Goal: Information Seeking & Learning: Learn about a topic

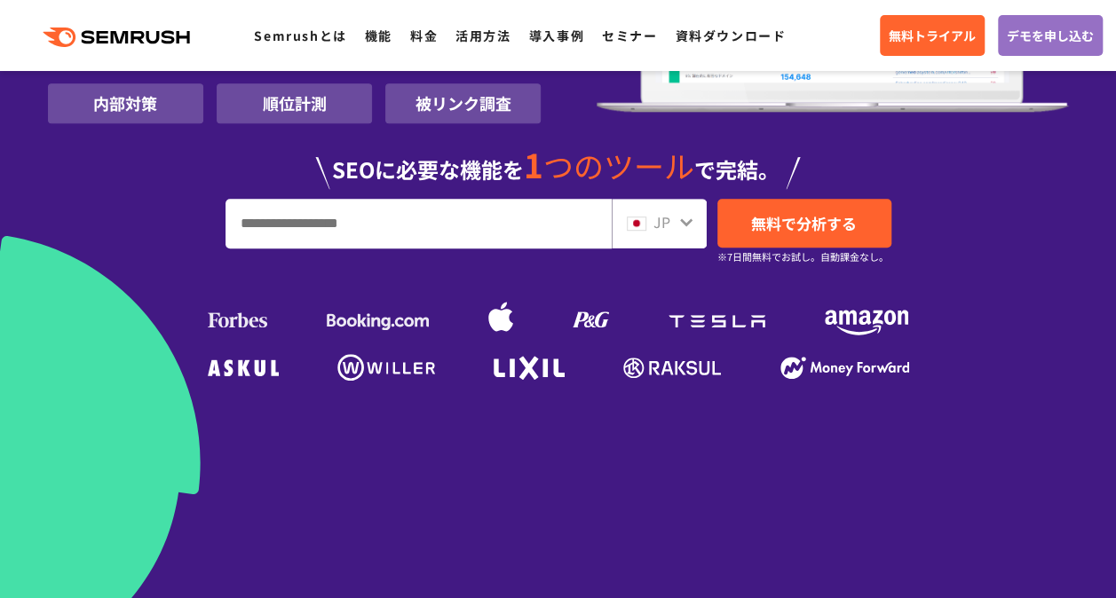
scroll to position [414, 0]
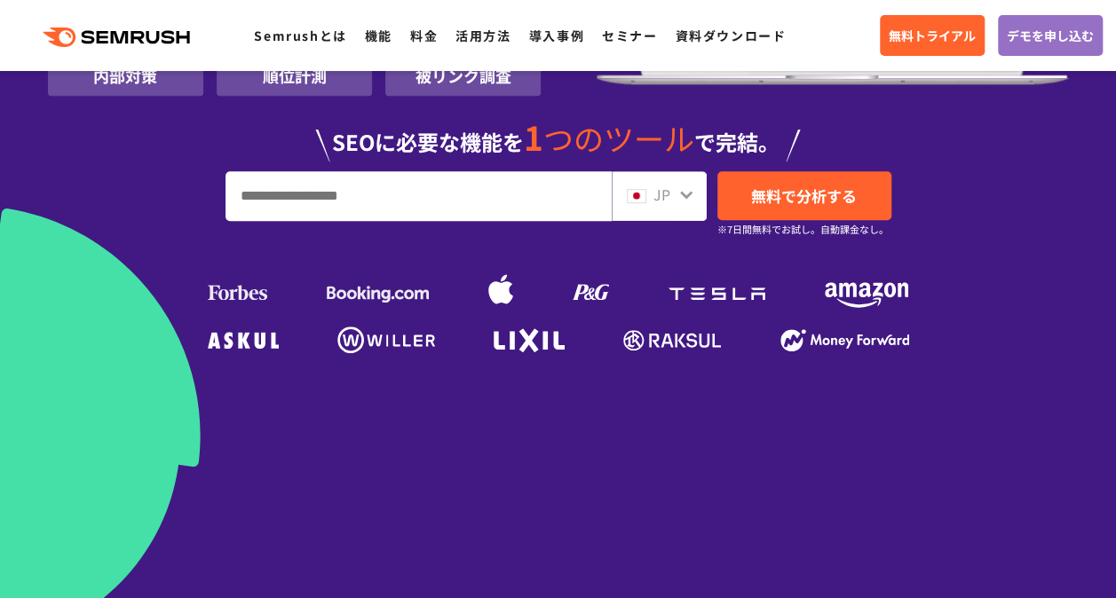
click at [403, 193] on input "URL、キーワードを入力してください" at bounding box center [418, 196] width 384 height 48
type input "*"
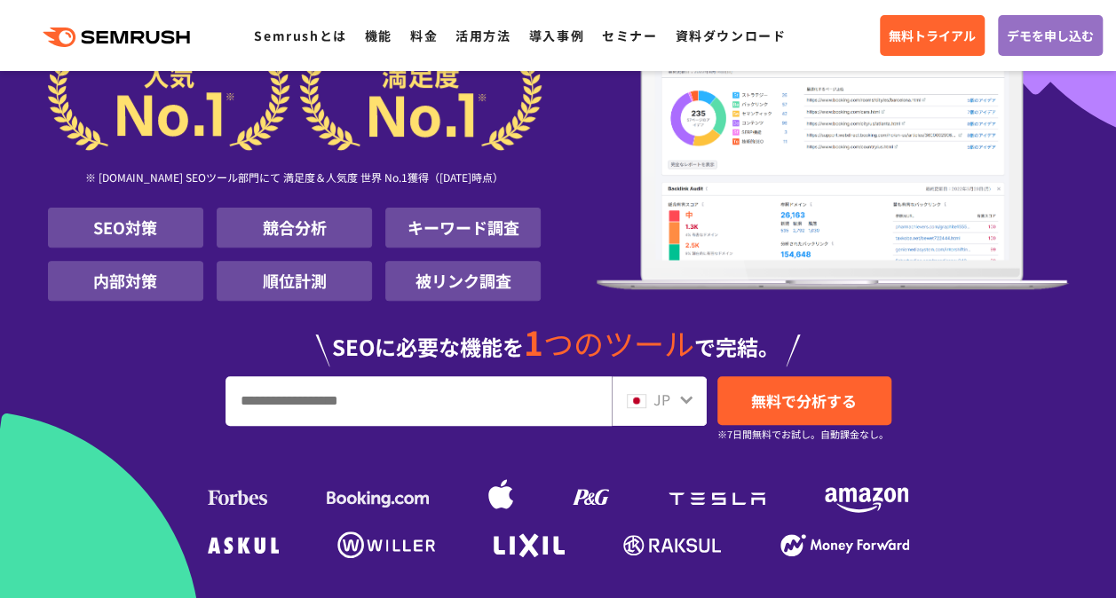
scroll to position [209, 0]
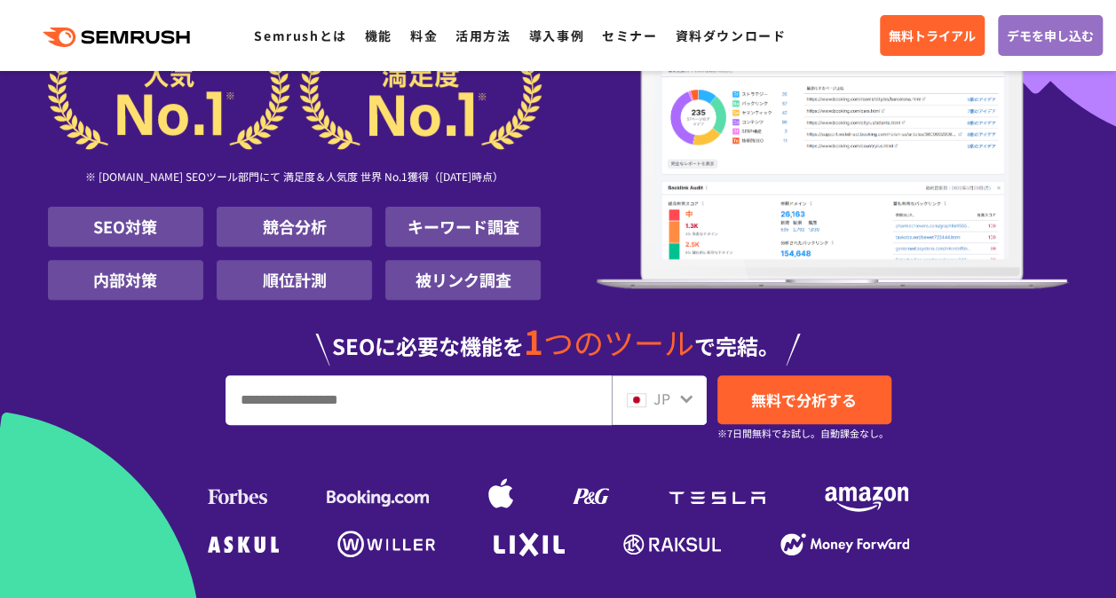
click at [332, 415] on input "URL、キーワードを入力してください" at bounding box center [418, 400] width 384 height 48
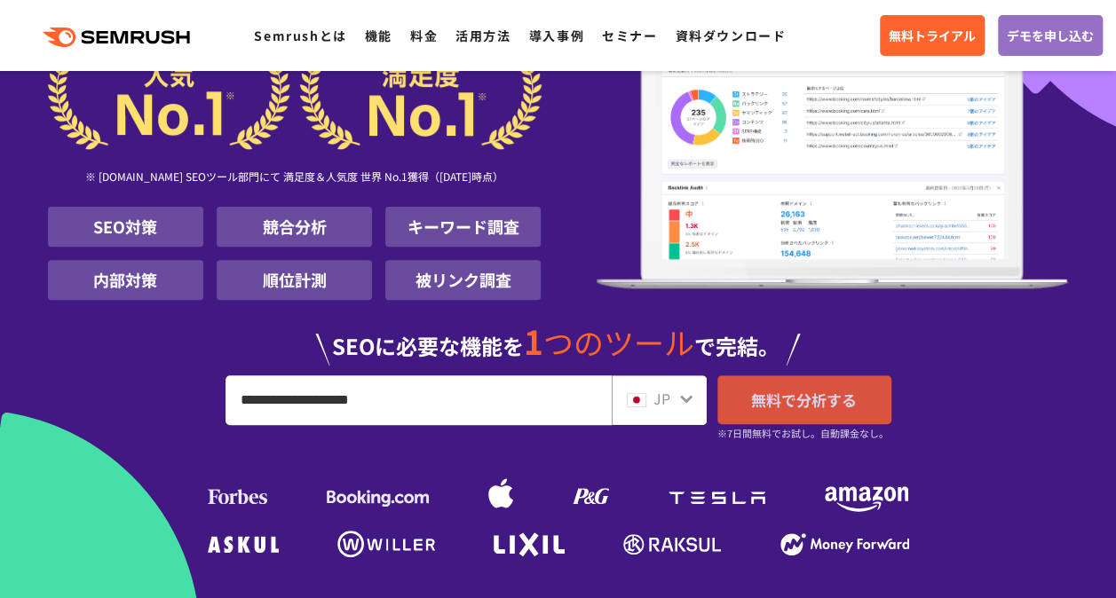
type input "**********"
click at [765, 406] on span "無料で分析する" at bounding box center [804, 400] width 106 height 22
